Goal: Task Accomplishment & Management: Manage account settings

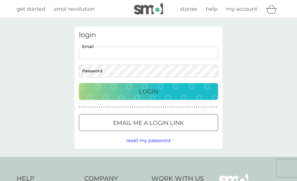
click at [147, 53] on input "Email" at bounding box center [148, 52] width 139 height 12
type input "[EMAIL_ADDRESS][DOMAIN_NAME]"
click at [149, 91] on button "Login" at bounding box center [148, 91] width 139 height 17
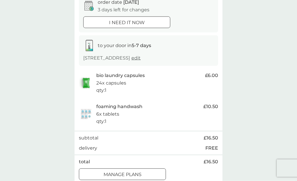
scroll to position [67, 0]
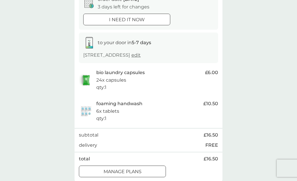
click at [130, 170] on div at bounding box center [129, 171] width 2 height 2
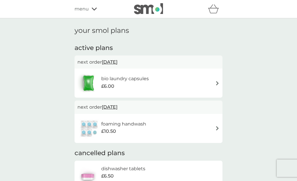
click at [114, 62] on span "[DATE]" at bounding box center [110, 61] width 16 height 11
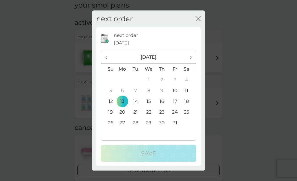
scroll to position [25, 0]
click at [190, 63] on span "›" at bounding box center [189, 57] width 6 height 12
click at [162, 96] on td "6" at bounding box center [162, 90] width 13 height 11
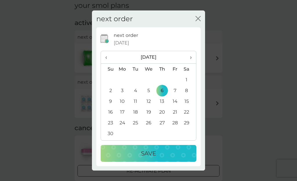
click at [151, 158] on p "Save" at bounding box center [148, 153] width 15 height 9
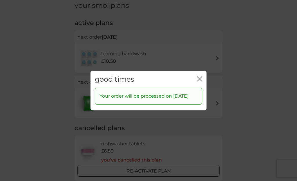
click at [200, 81] on icon "close" at bounding box center [199, 78] width 5 height 5
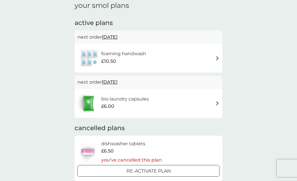
click at [114, 37] on span "[DATE]" at bounding box center [110, 36] width 16 height 11
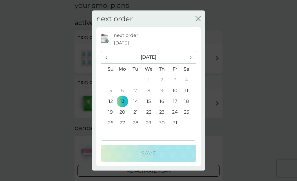
click at [190, 63] on span "›" at bounding box center [189, 57] width 6 height 12
click at [164, 96] on td "6" at bounding box center [162, 90] width 13 height 11
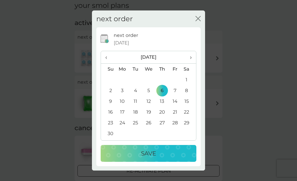
click at [150, 158] on p "Save" at bounding box center [148, 153] width 15 height 9
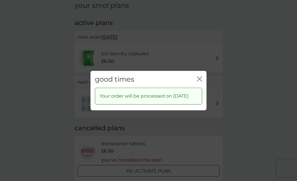
click at [197, 81] on icon "close" at bounding box center [198, 78] width 2 height 5
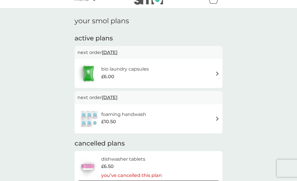
scroll to position [0, 0]
